Goal: Information Seeking & Learning: Understand process/instructions

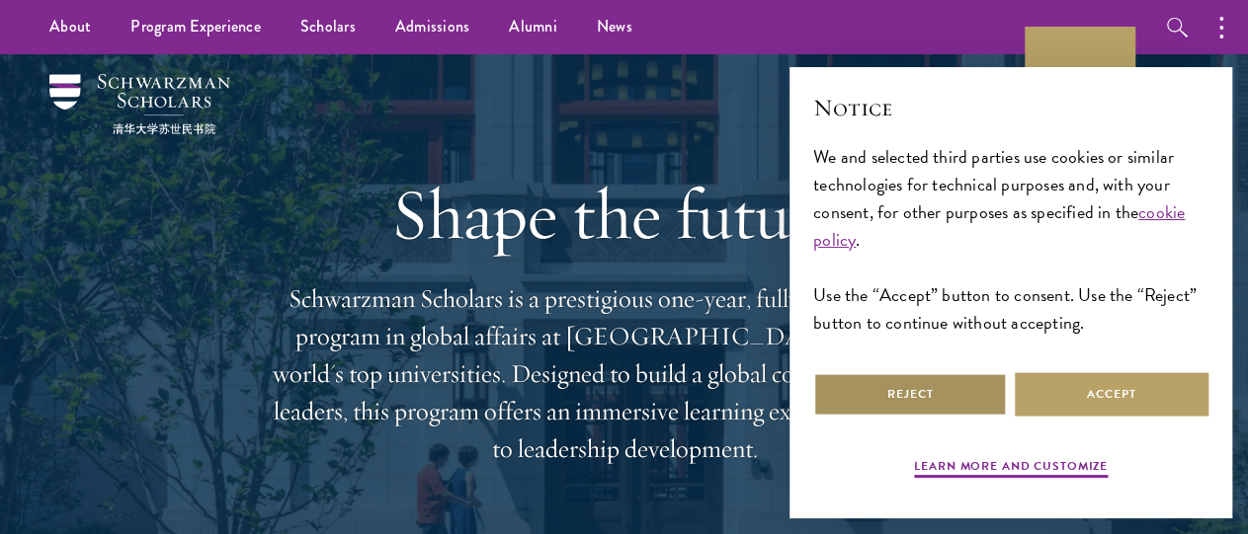
click at [924, 394] on button "Reject" at bounding box center [910, 394] width 194 height 44
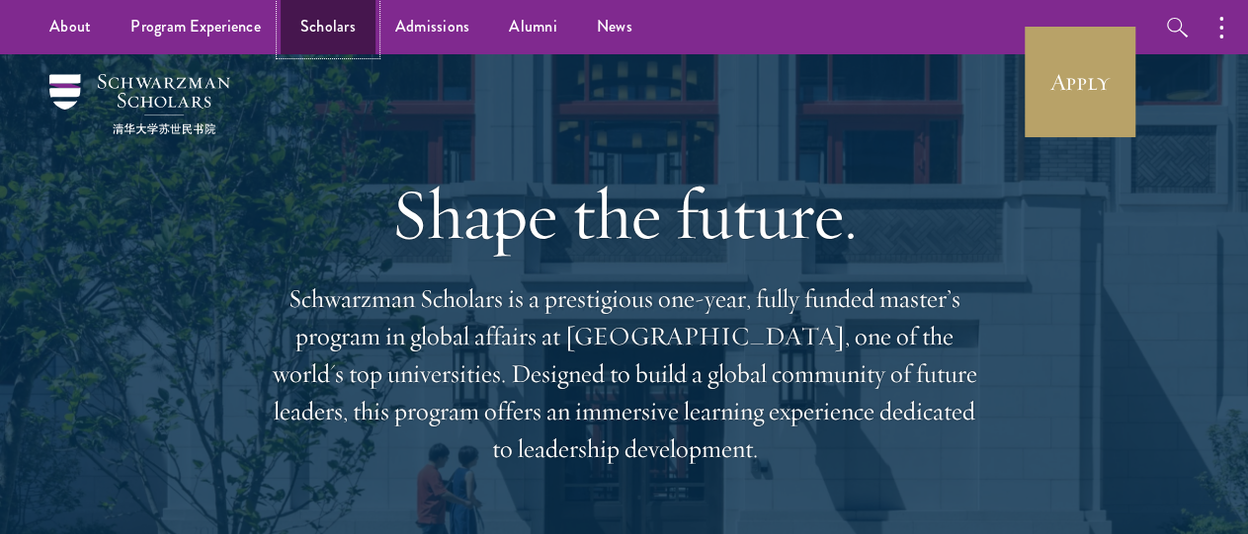
click at [336, 30] on link "Scholars" at bounding box center [328, 27] width 95 height 54
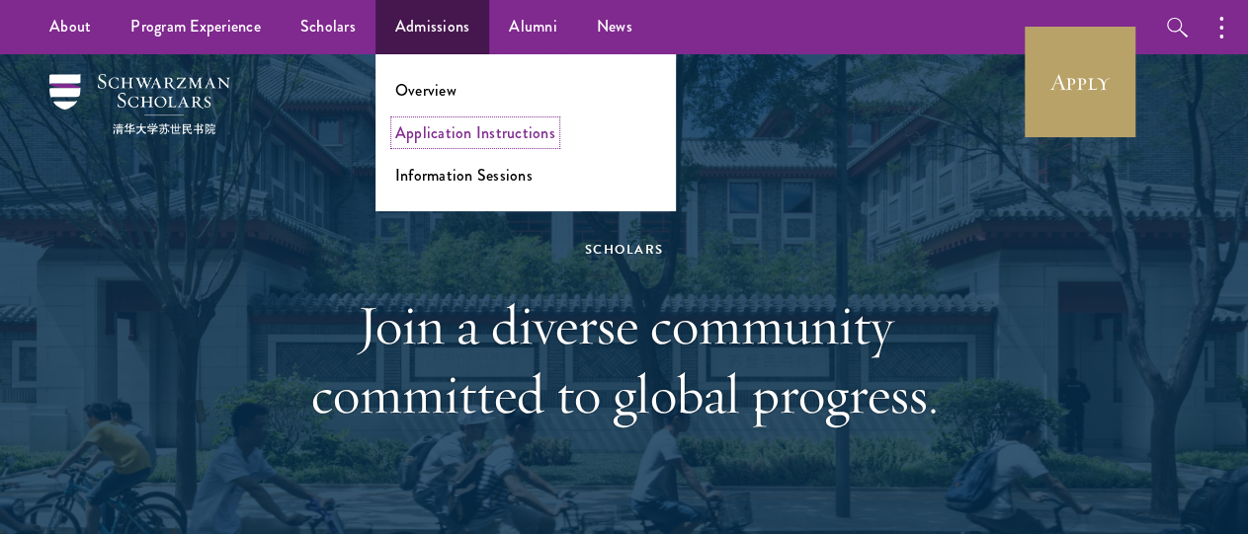
click at [485, 134] on link "Application Instructions" at bounding box center [475, 133] width 160 height 23
